Goal: Entertainment & Leisure: Consume media (video, audio)

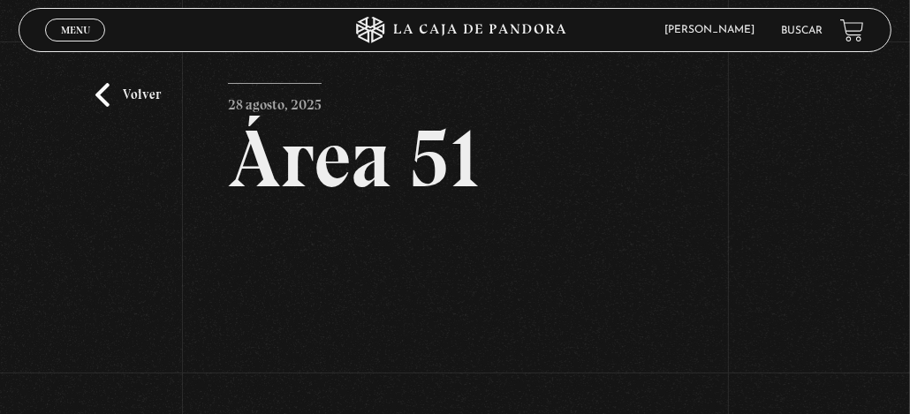
click at [100, 98] on link "Volver" at bounding box center [127, 95] width 65 height 24
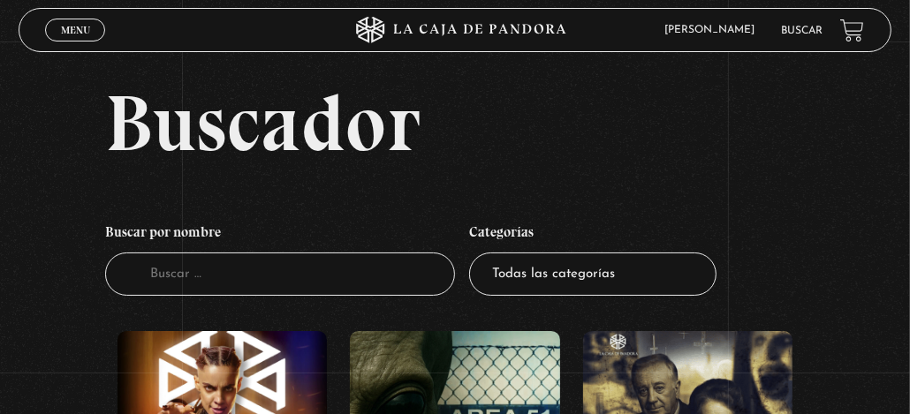
click at [84, 35] on span "Menu" at bounding box center [75, 30] width 29 height 11
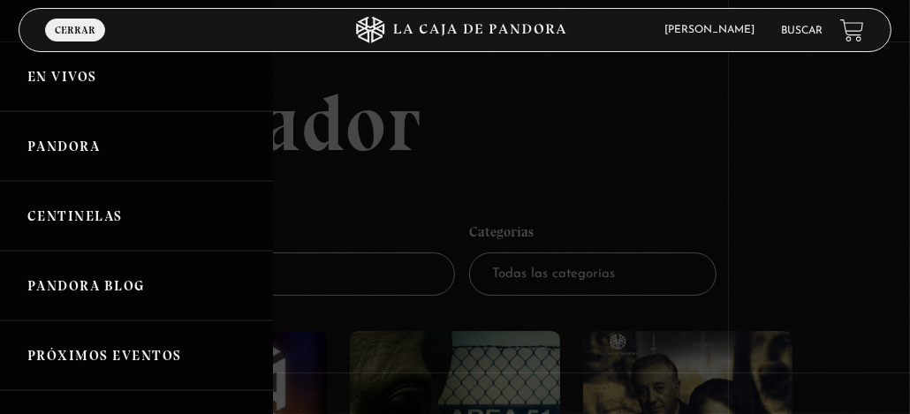
click at [93, 78] on link "En vivos" at bounding box center [136, 77] width 273 height 70
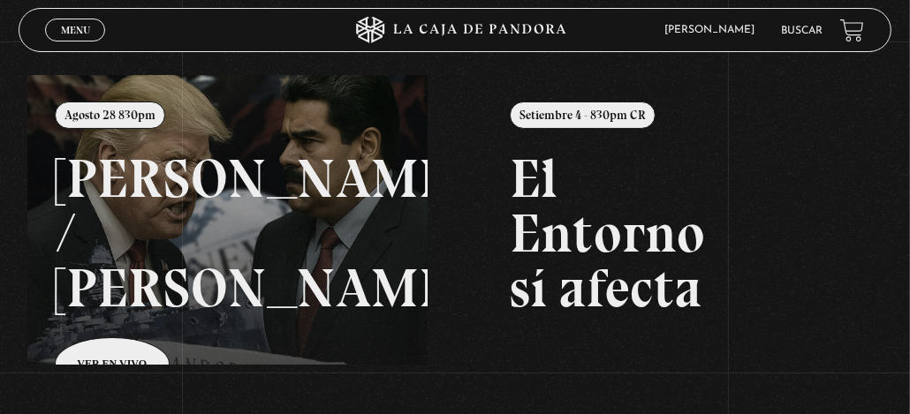
scroll to position [88, 0]
